Goal: Task Accomplishment & Management: Use online tool/utility

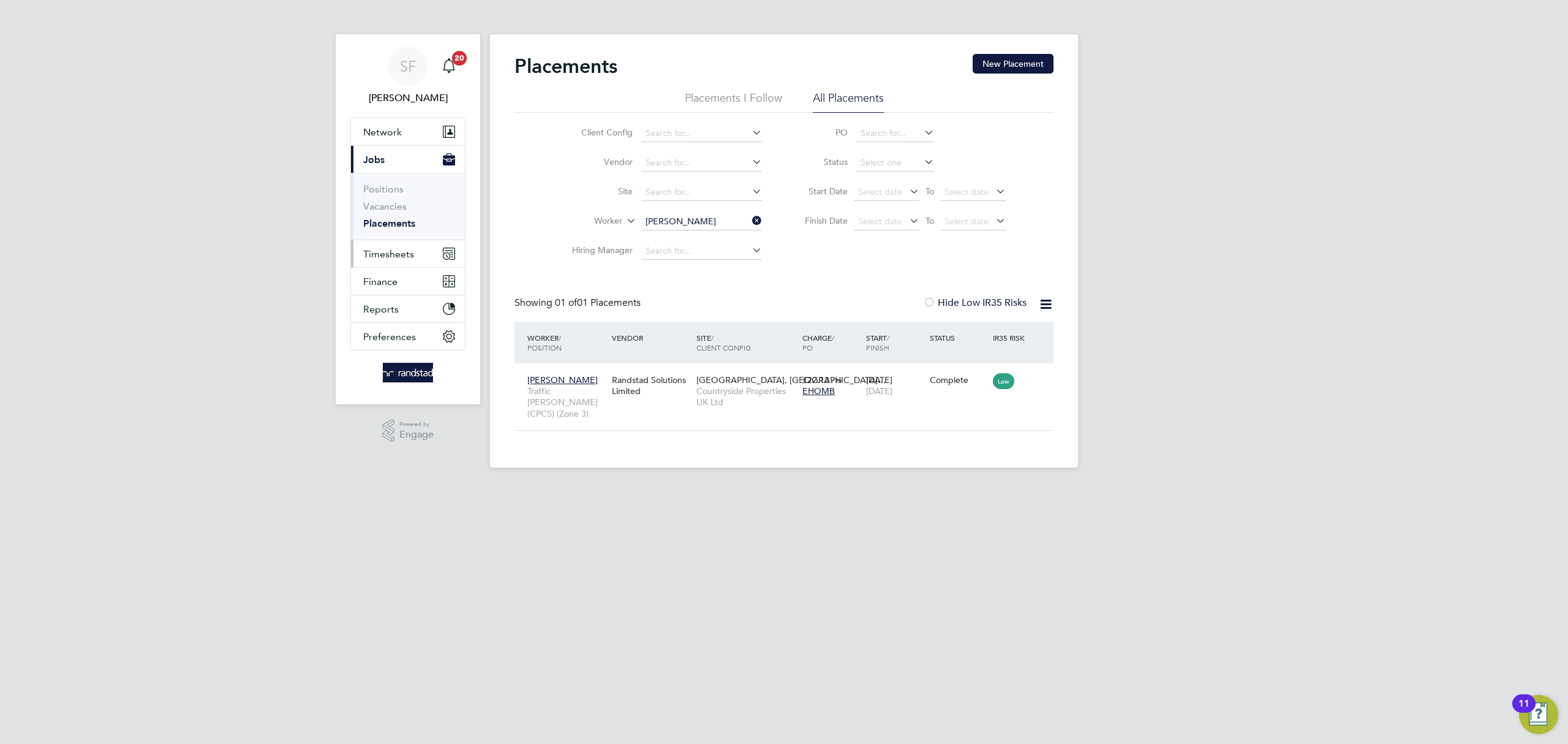
scroll to position [12, 57]
click at [390, 249] on span "Timesheets" at bounding box center [389, 254] width 51 height 11
click at [391, 218] on link "Timesheets" at bounding box center [389, 216] width 51 height 11
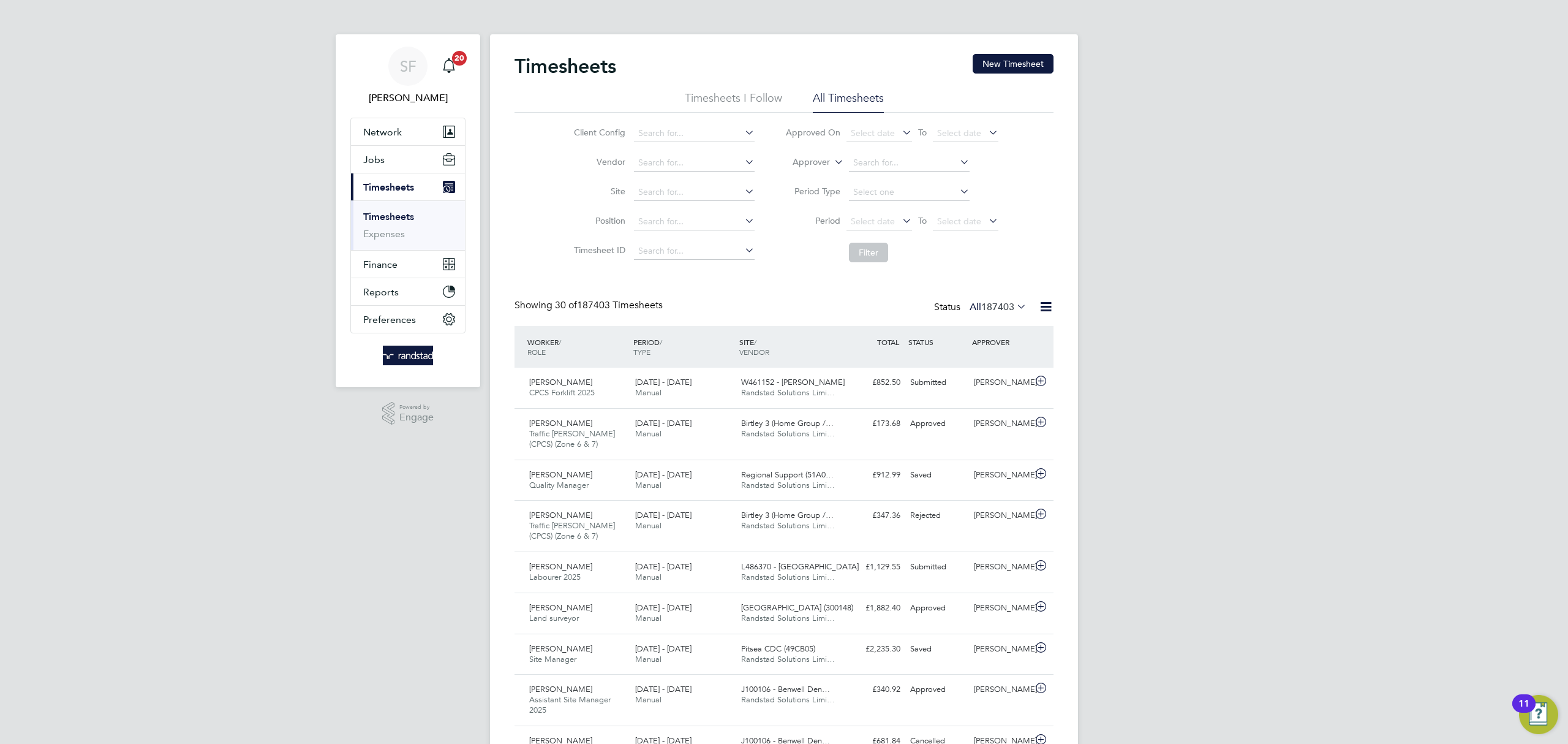
click at [832, 161] on icon at bounding box center [832, 158] width 0 height 11
click at [794, 169] on li "Worker" at bounding box center [799, 176] width 61 height 16
click at [877, 160] on input at bounding box center [909, 163] width 121 height 17
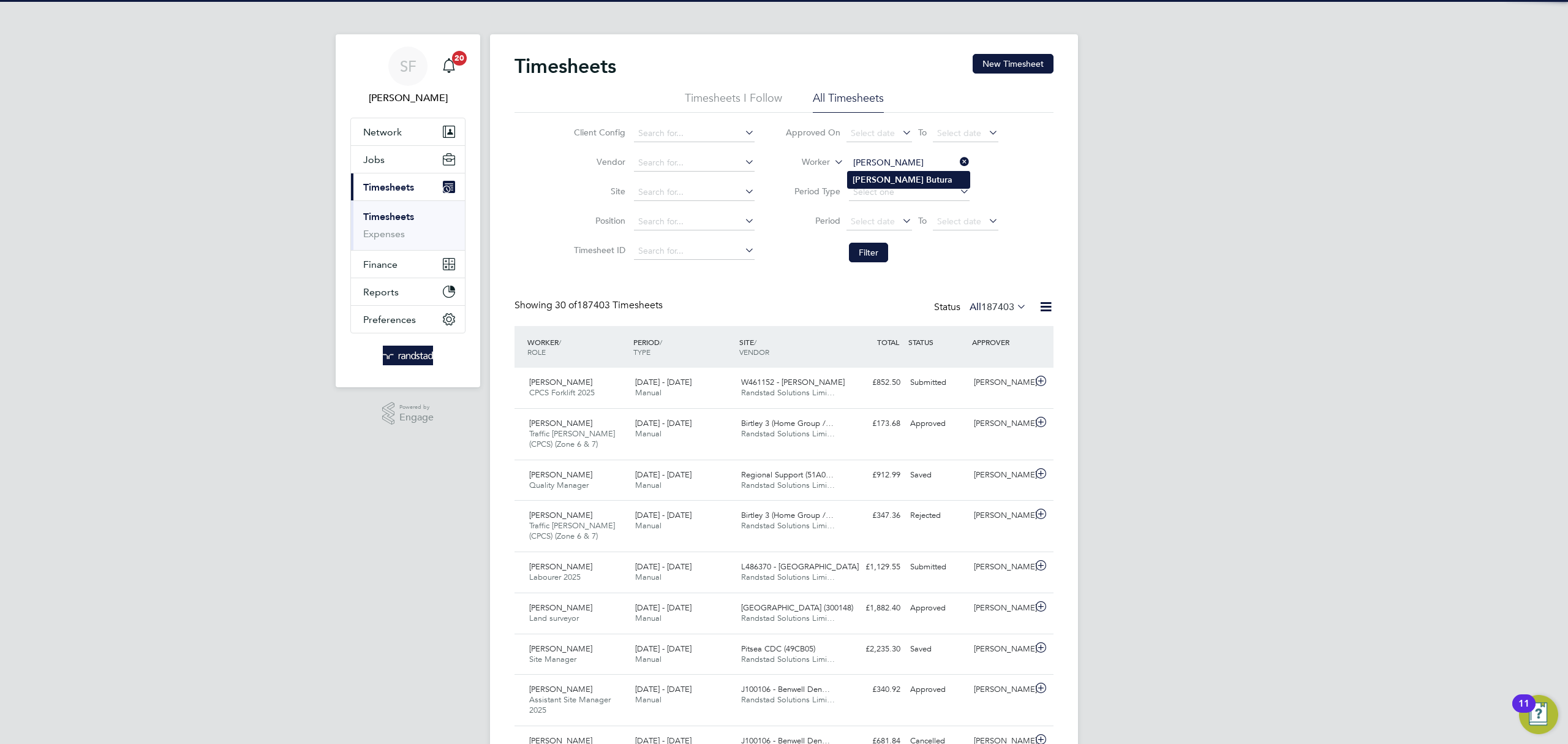
click at [926, 180] on b "Butura" at bounding box center [939, 180] width 26 height 11
type input "[PERSON_NAME]"
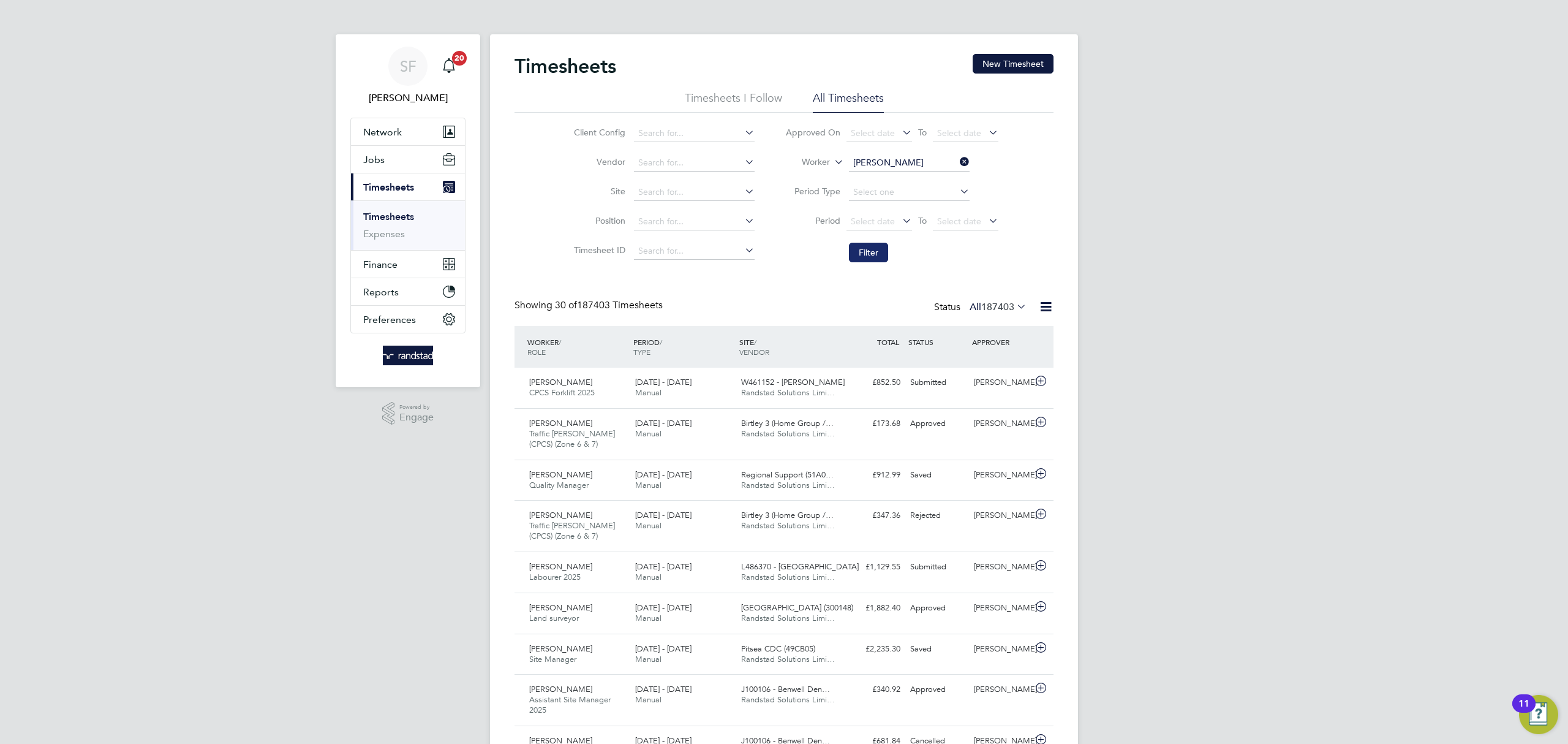
click at [869, 249] on button "Filter" at bounding box center [868, 252] width 39 height 19
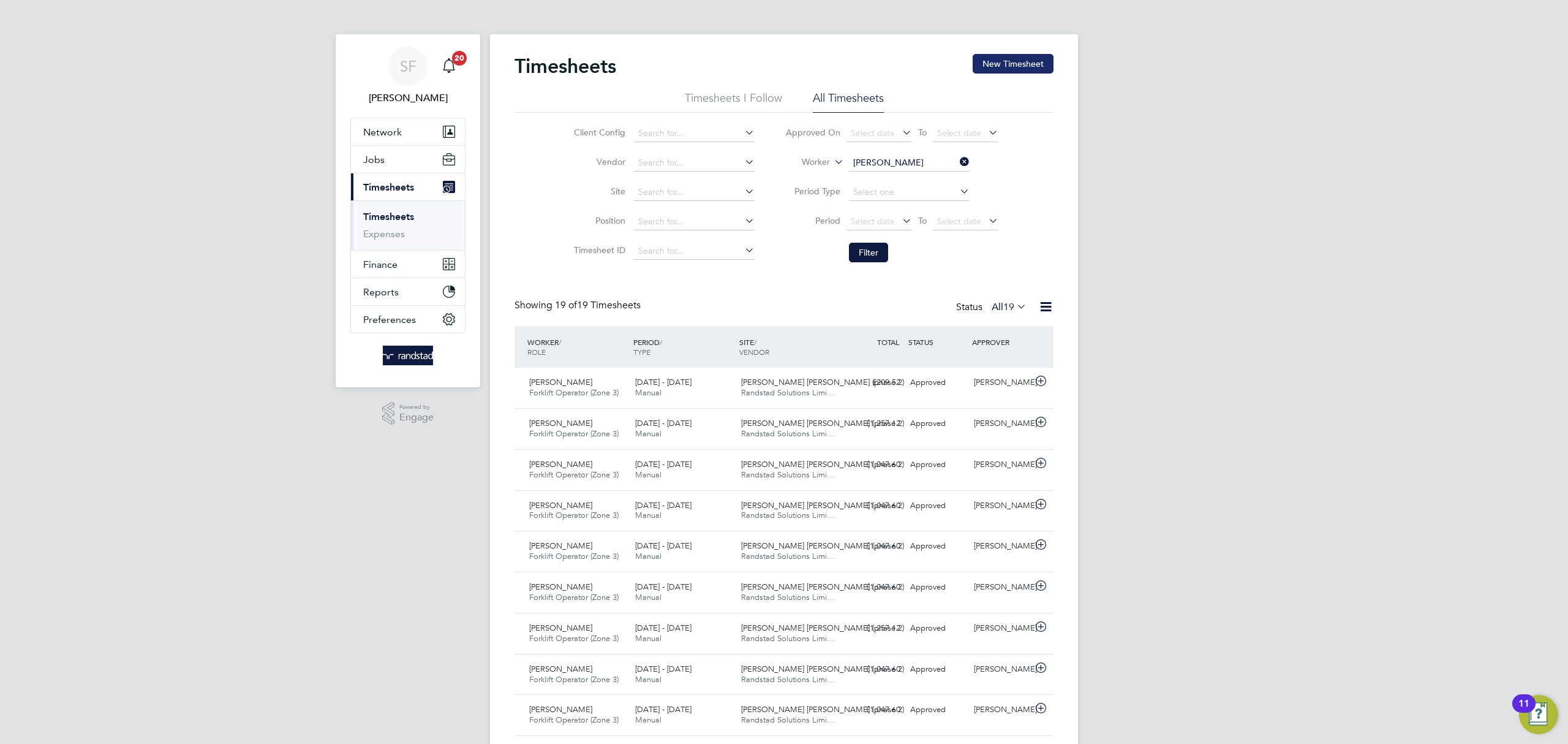
click at [1003, 64] on button "New Timesheet" at bounding box center [1013, 63] width 81 height 19
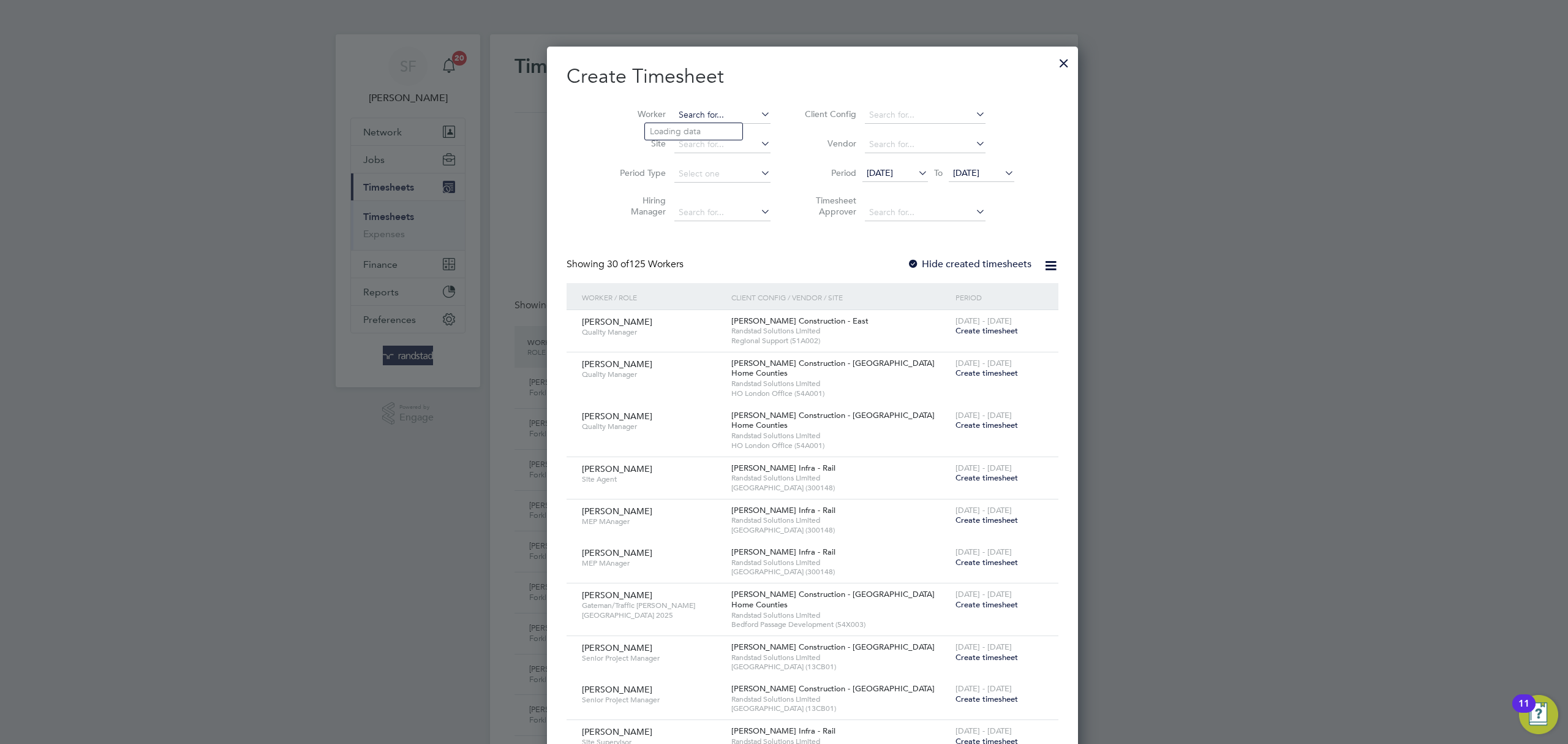
click at [676, 112] on input at bounding box center [722, 115] width 96 height 17
click at [668, 130] on b "[PERSON_NAME]" at bounding box center [685, 131] width 71 height 11
type input "[PERSON_NAME]"
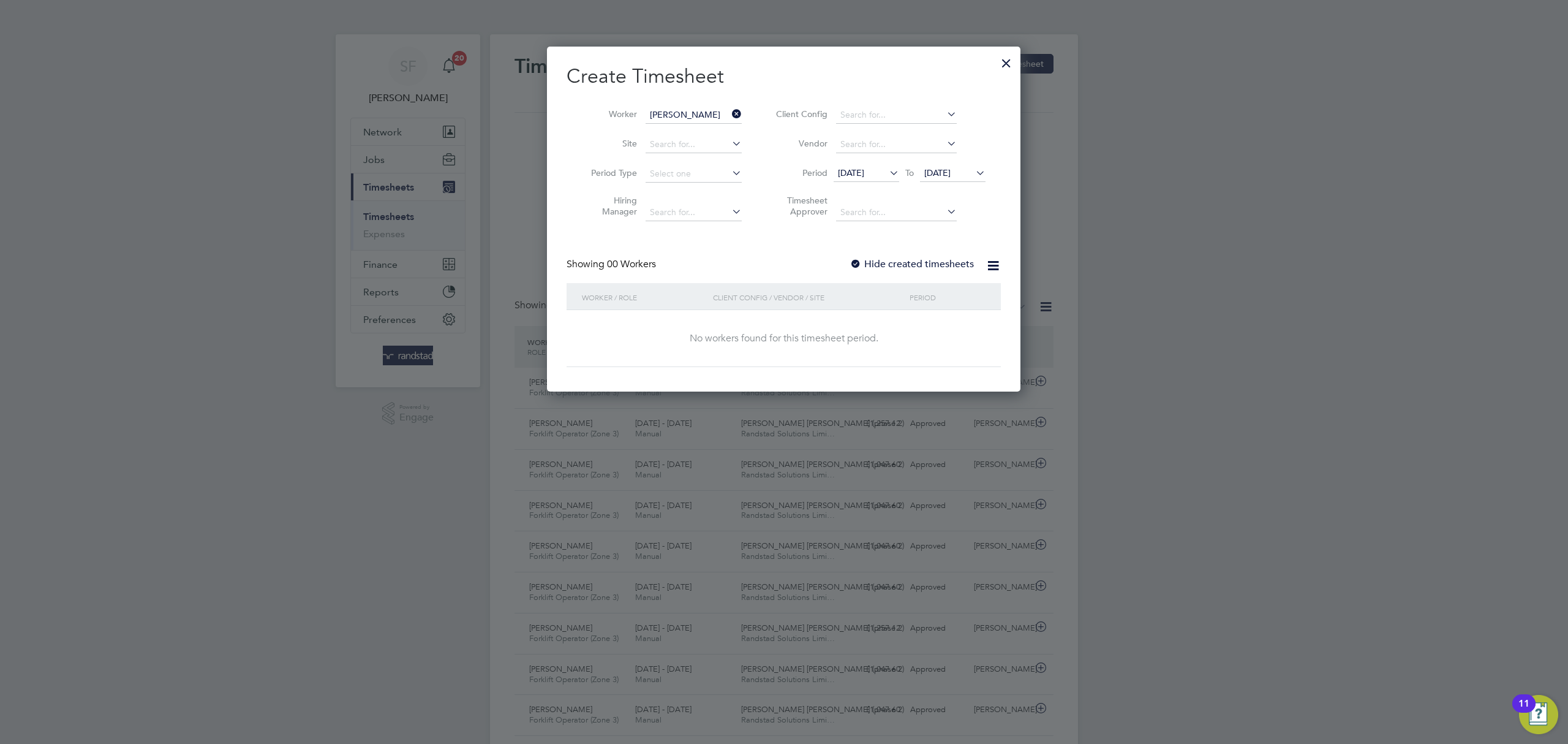
click at [887, 170] on icon at bounding box center [887, 173] width 0 height 17
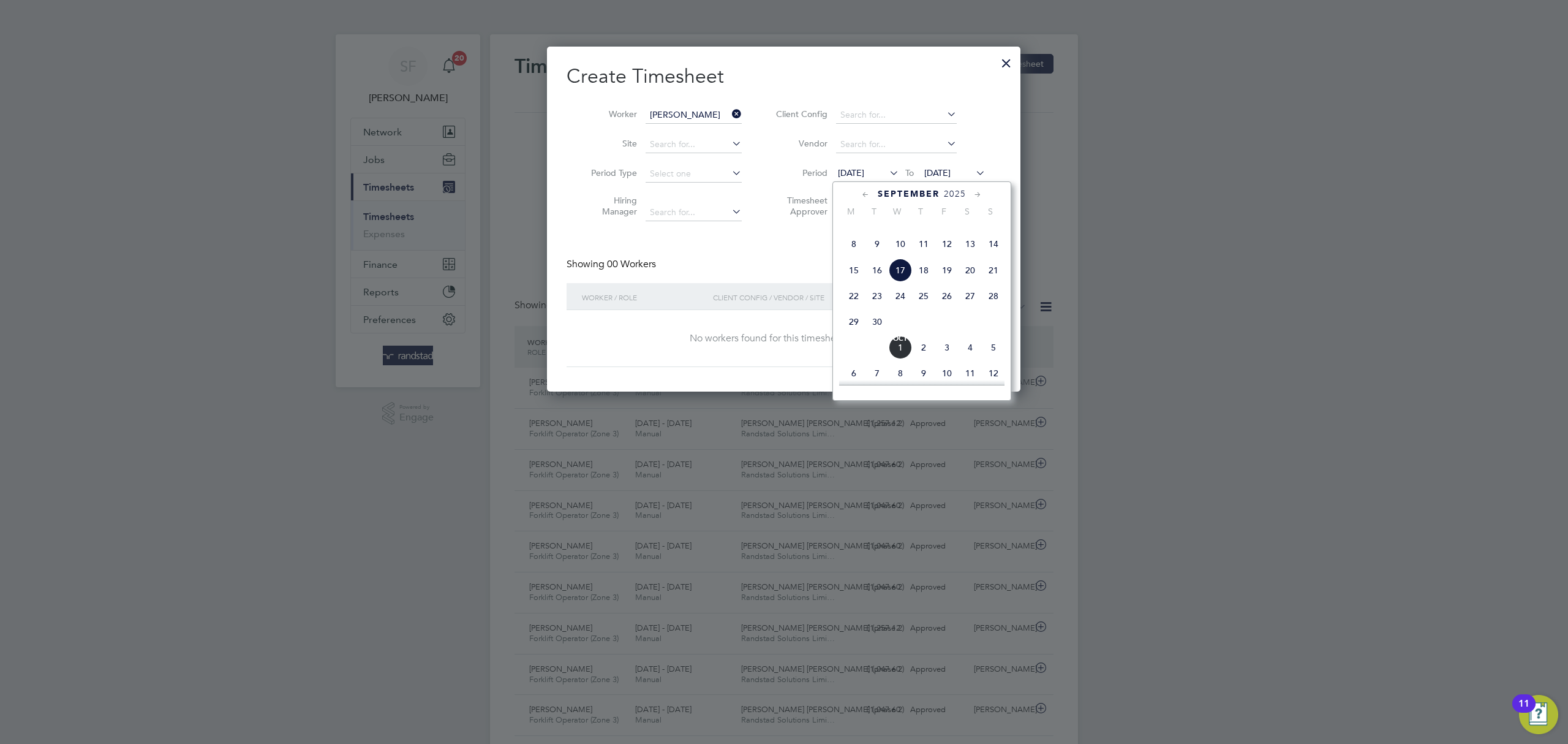
click at [856, 230] on span "[DATE]" at bounding box center [854, 218] width 24 height 24
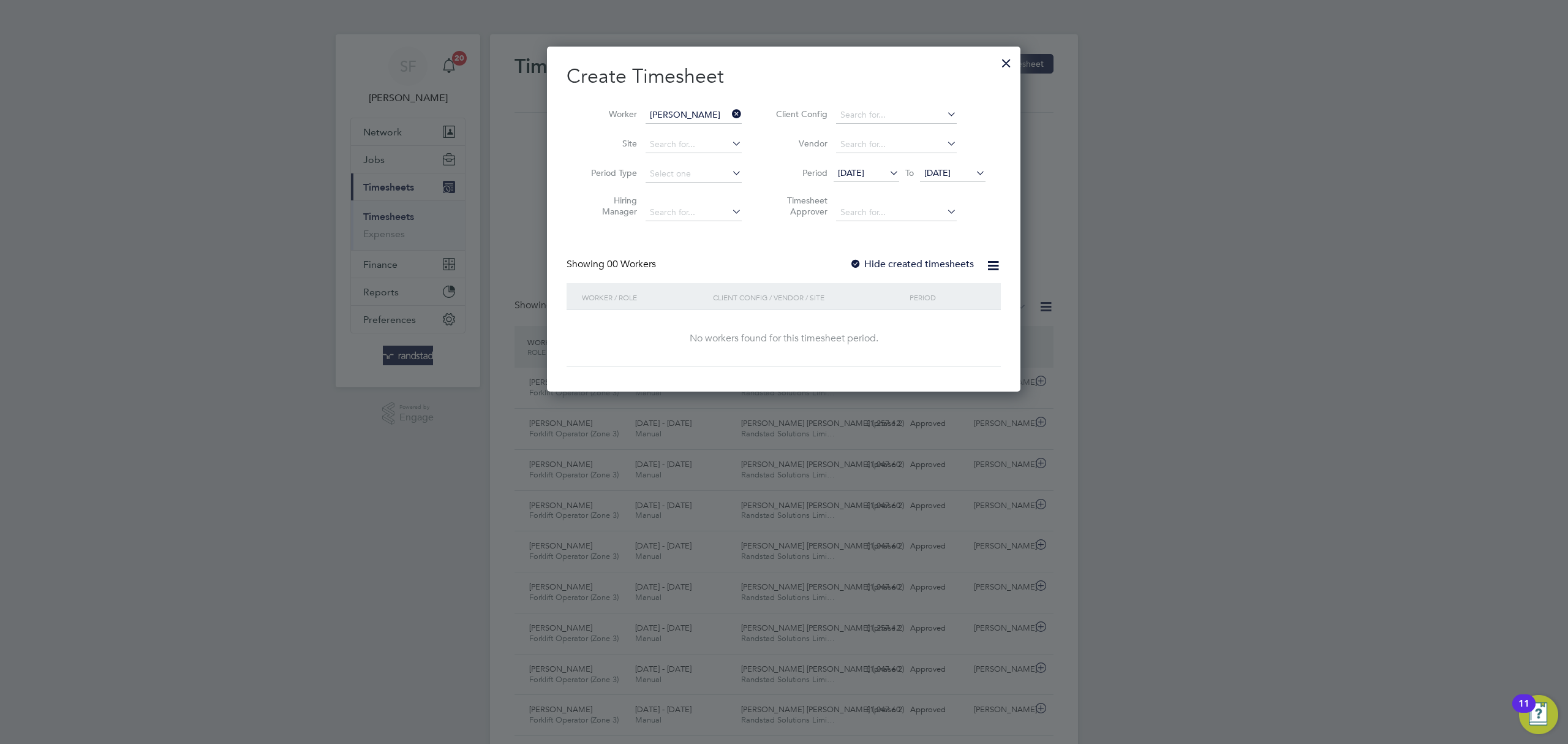
click at [950, 176] on span "[DATE]" at bounding box center [937, 173] width 26 height 11
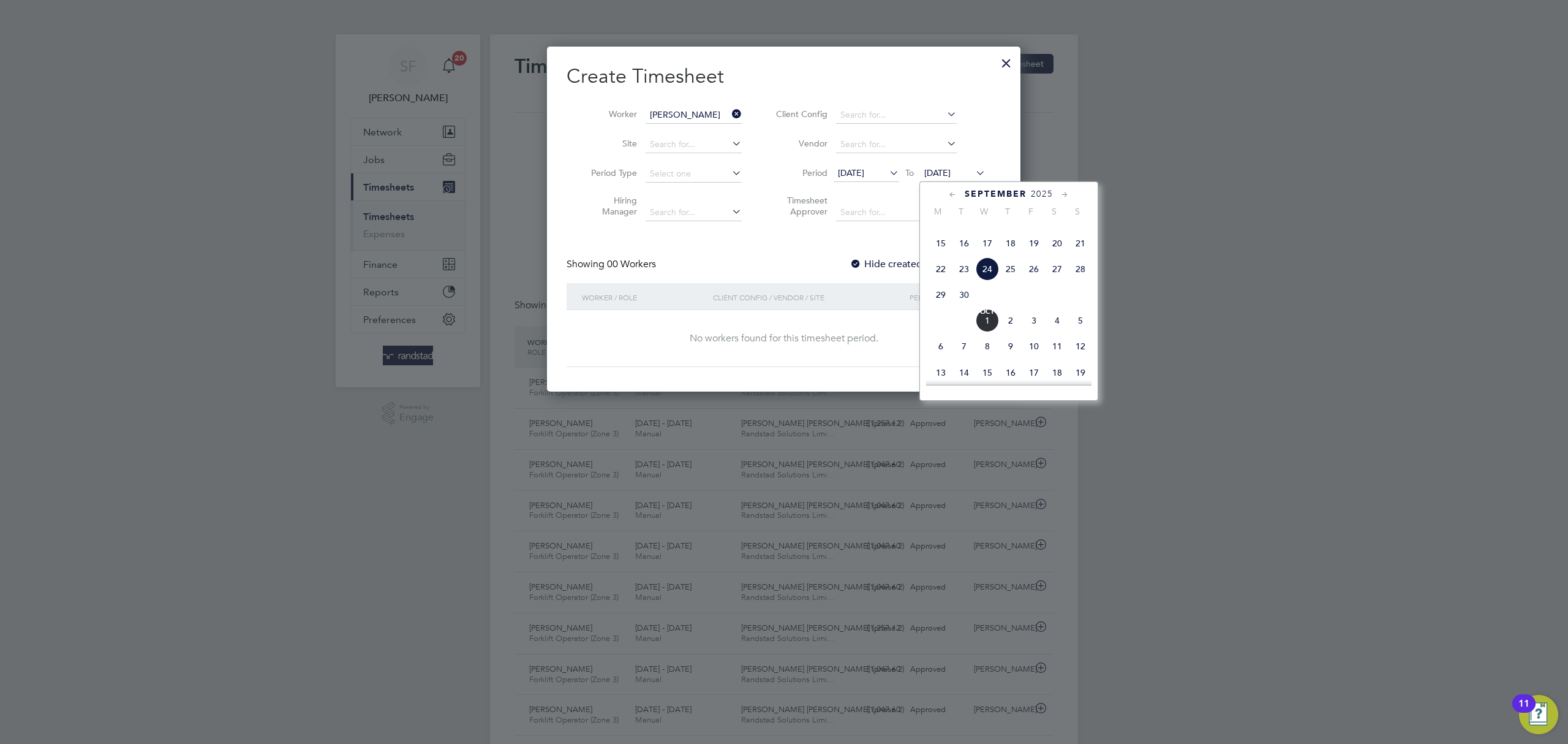
click at [992, 332] on span "[DATE]" at bounding box center [987, 320] width 24 height 24
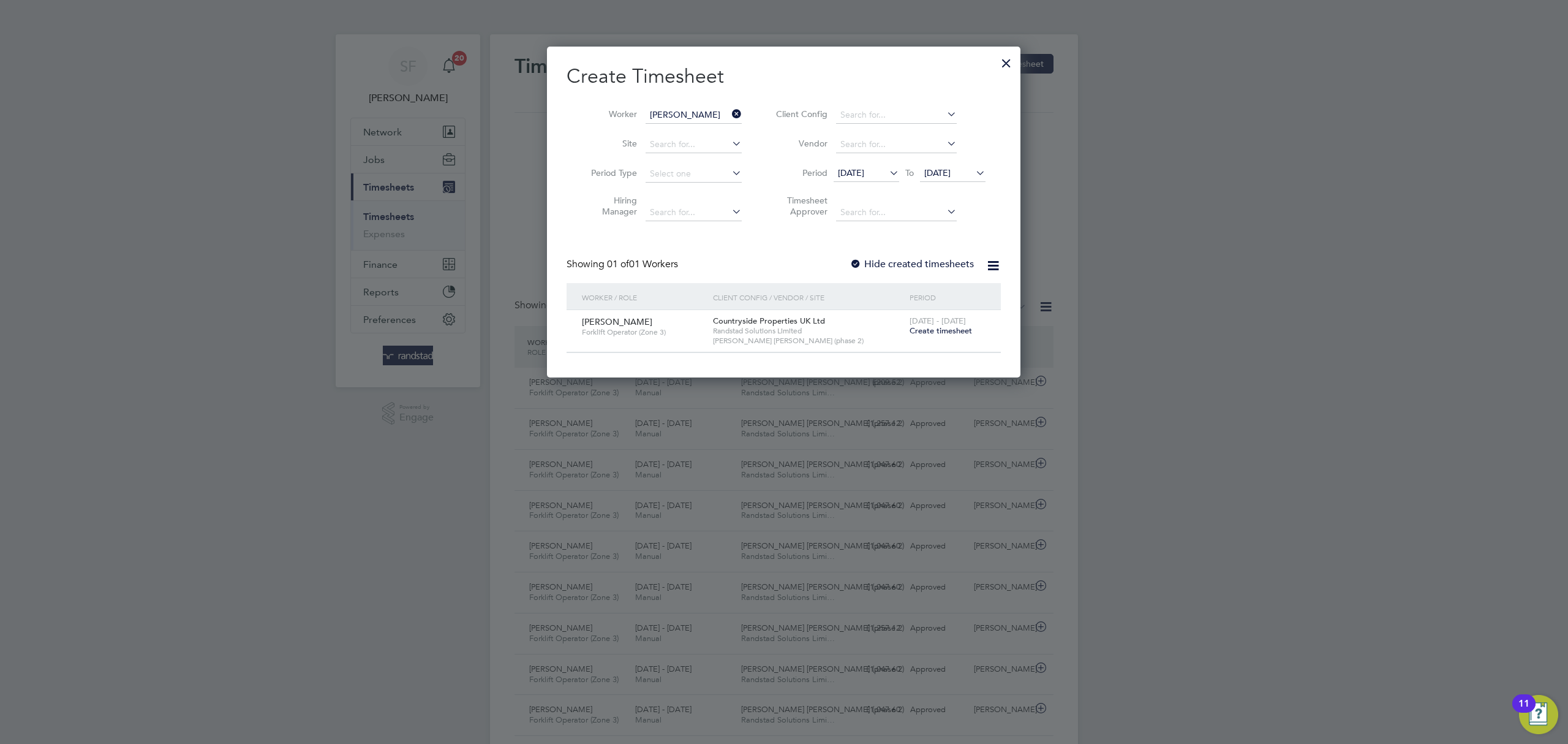
click at [948, 331] on span "Create timesheet" at bounding box center [940, 330] width 62 height 11
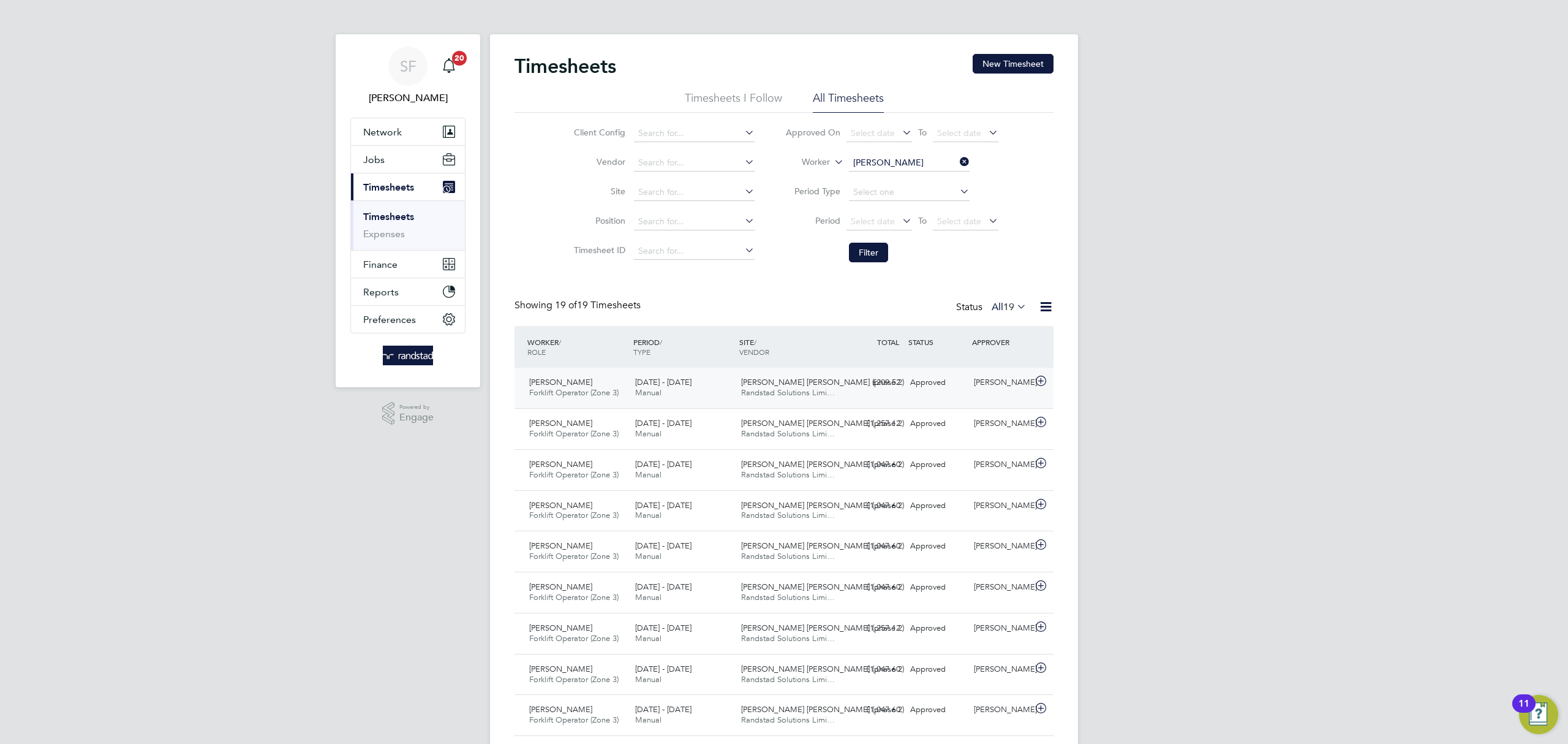
click at [754, 391] on span "Randstad Solutions Limi…" at bounding box center [788, 392] width 94 height 11
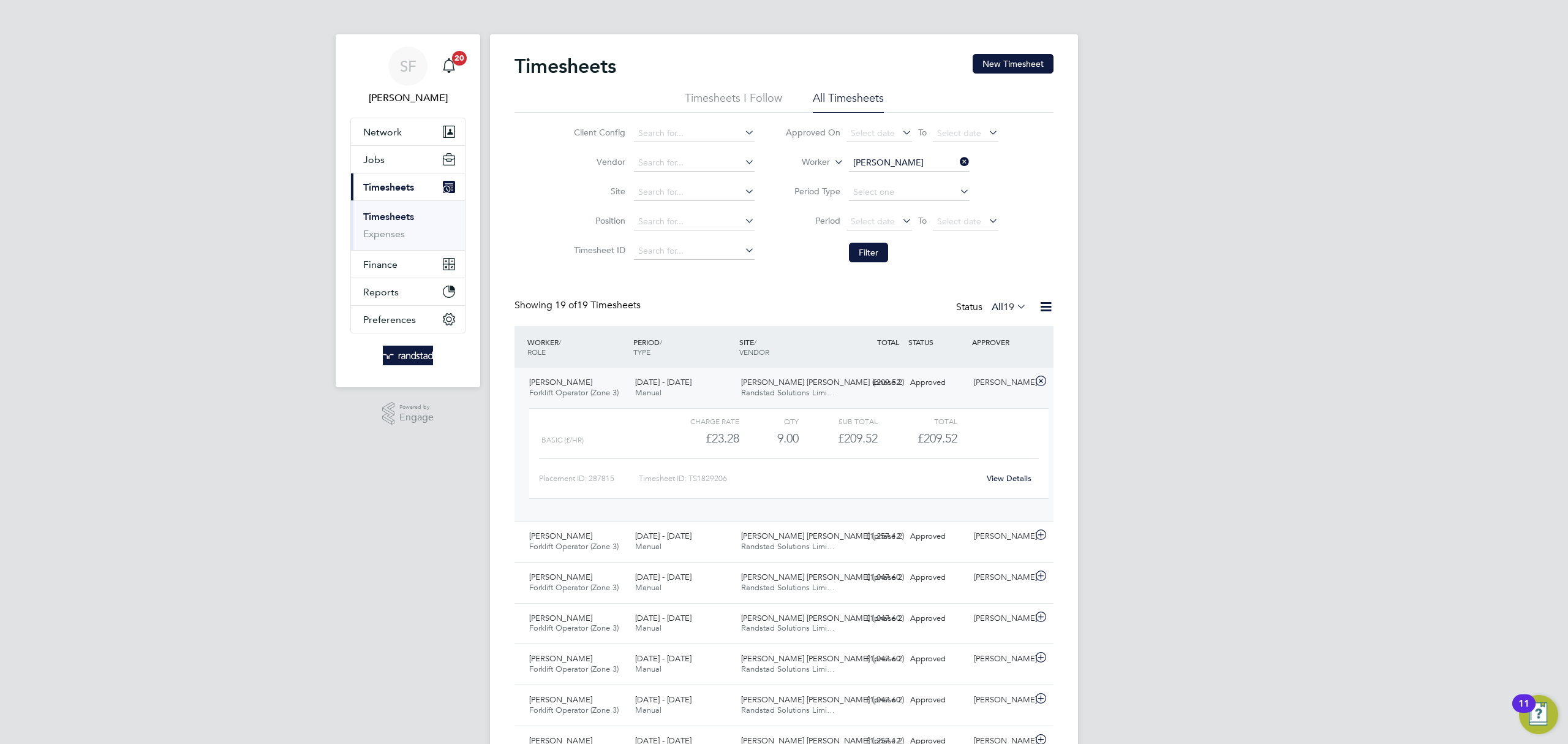
click at [958, 162] on icon at bounding box center [958, 162] width 0 height 17
click at [376, 160] on span "Jobs" at bounding box center [374, 160] width 21 height 11
click at [389, 223] on link "Placements" at bounding box center [389, 223] width 51 height 11
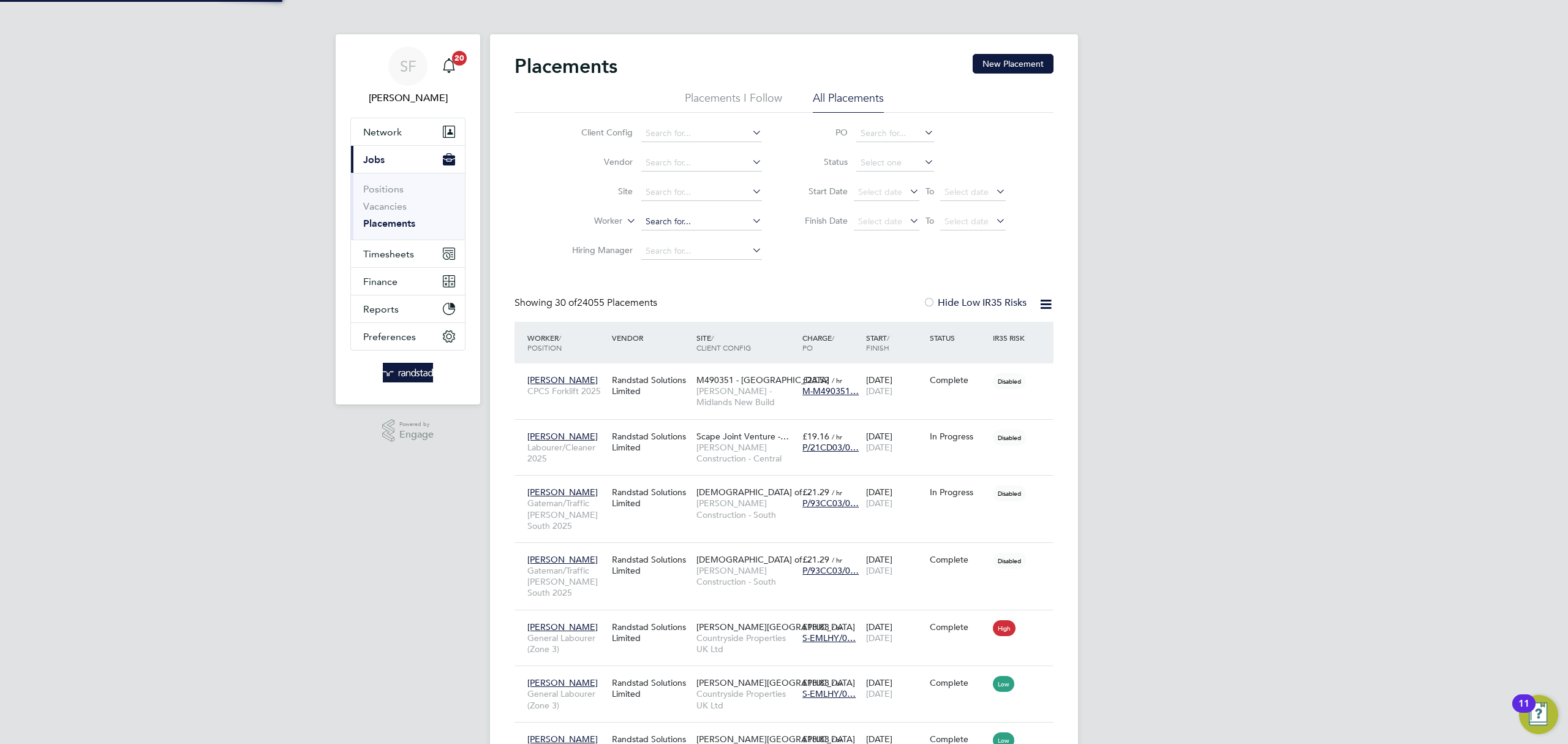
scroll to position [45, 107]
click at [661, 225] on input at bounding box center [701, 222] width 121 height 17
type input "[PERSON_NAME]"
click at [750, 221] on icon at bounding box center [750, 221] width 0 height 17
click at [677, 193] on input at bounding box center [701, 193] width 121 height 17
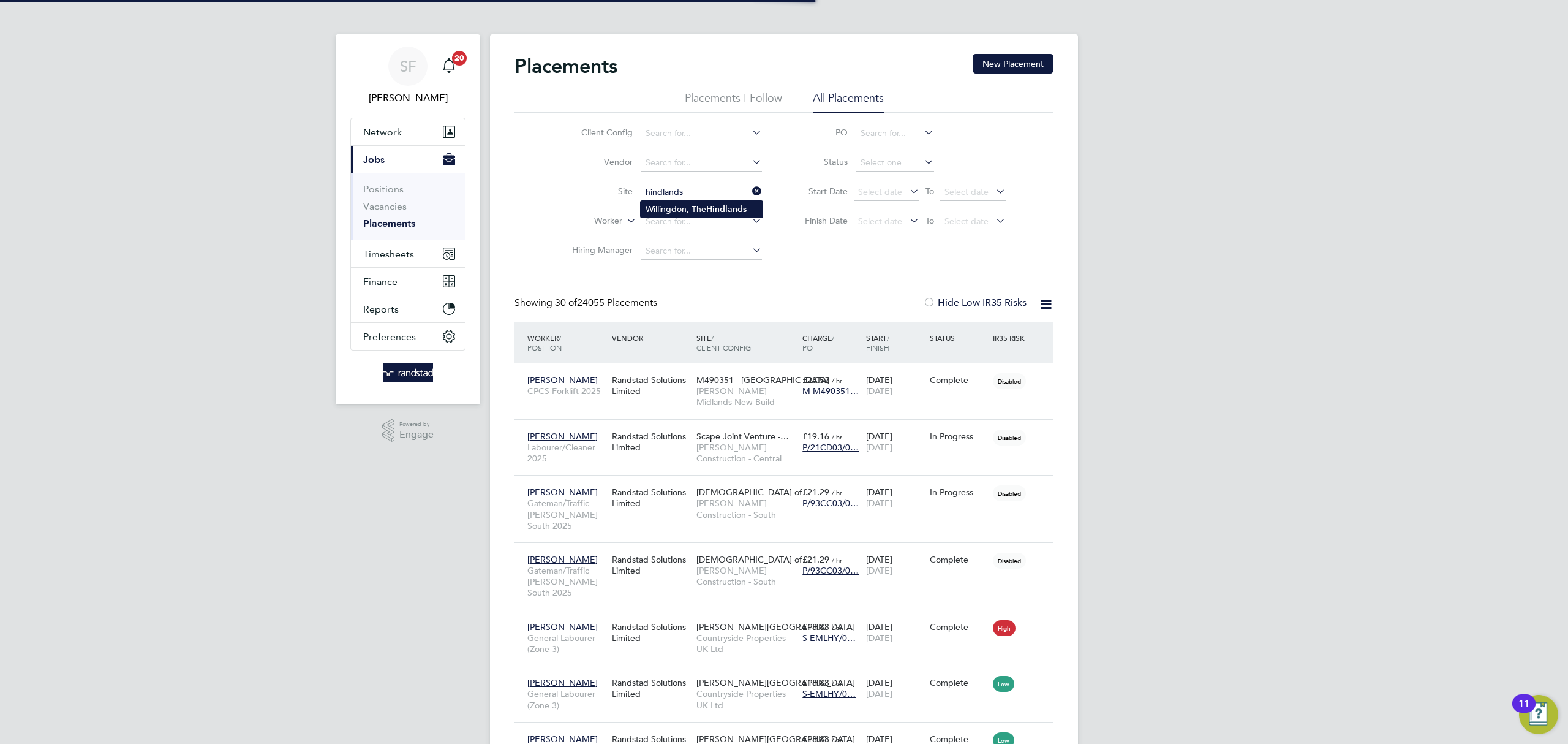
click at [685, 206] on li "[GEOGRAPHIC_DATA], The Hindlands" at bounding box center [701, 209] width 122 height 16
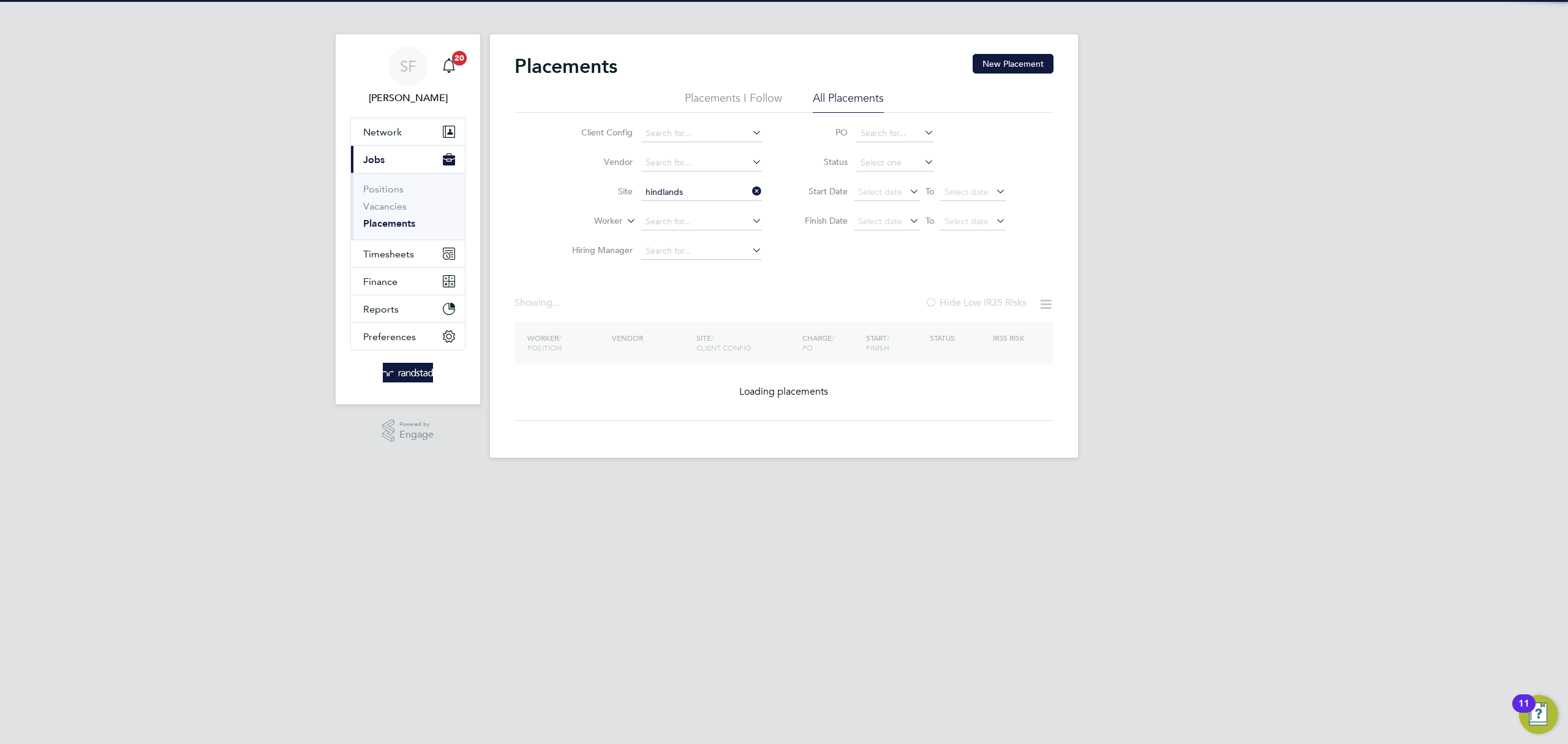
type input "[GEOGRAPHIC_DATA], The Hindlands"
